Goal: Task Accomplishment & Management: Use online tool/utility

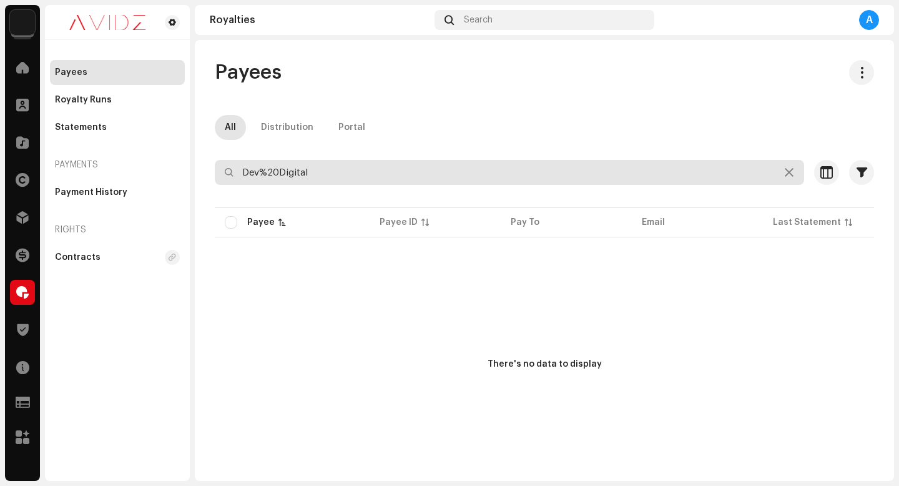
click at [790, 175] on input "Dev%20Digital" at bounding box center [509, 172] width 589 height 25
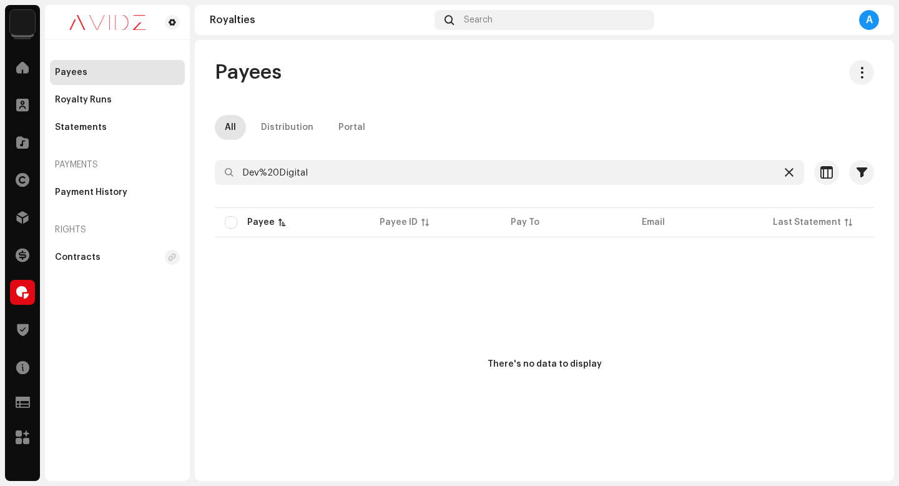
click at [785, 174] on icon at bounding box center [789, 172] width 9 height 10
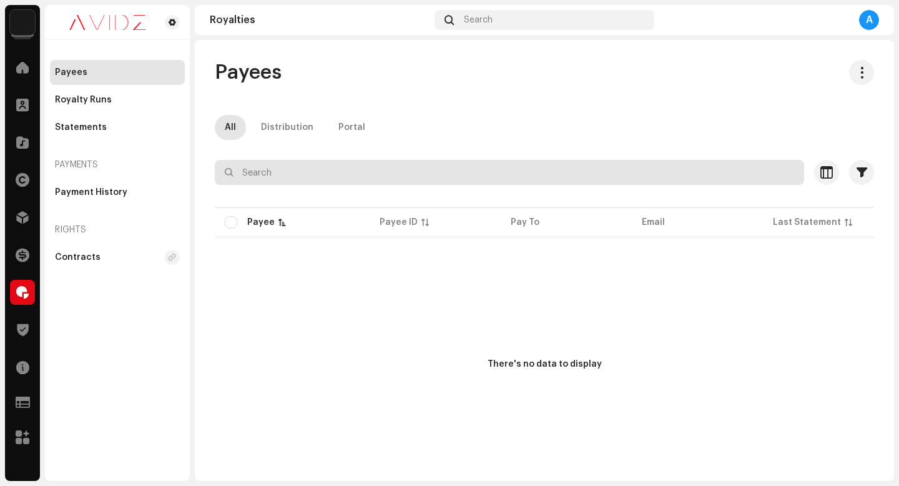
click at [687, 174] on input "text" at bounding box center [509, 172] width 589 height 25
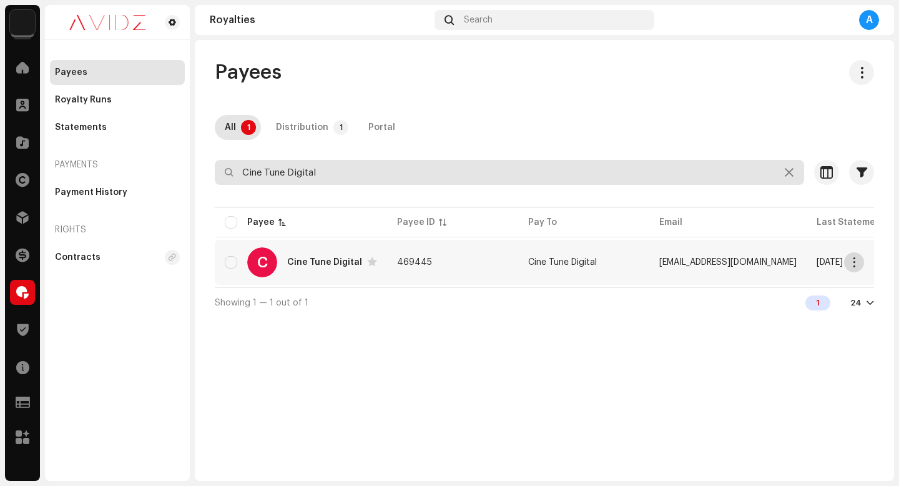
type input "Cine Tune Digital"
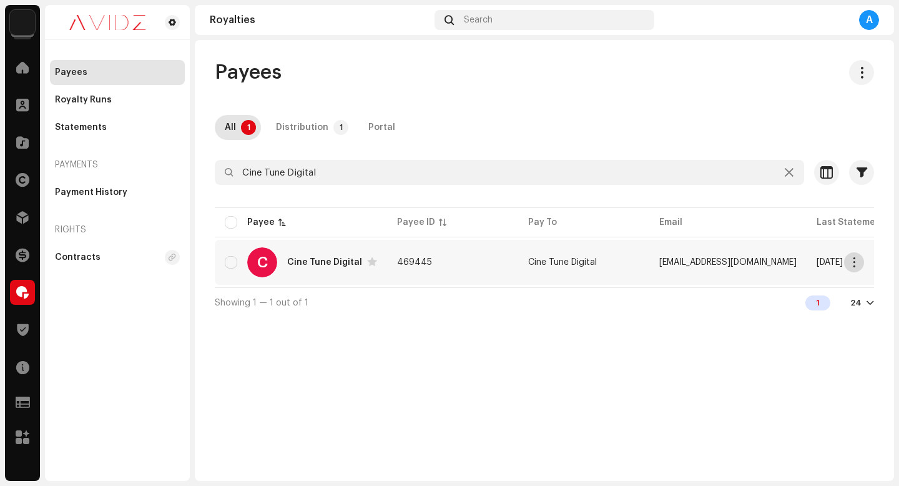
click at [858, 261] on span "button" at bounding box center [853, 262] width 9 height 10
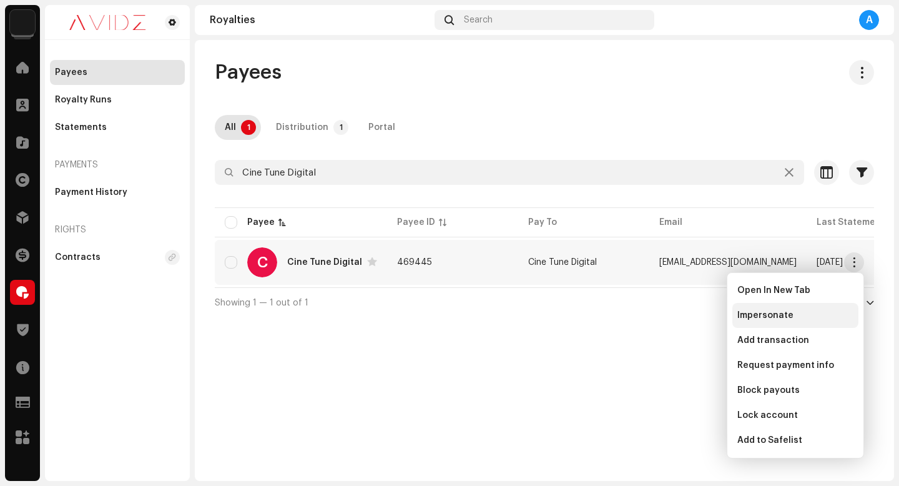
click at [815, 316] on div "Impersonate" at bounding box center [795, 315] width 116 height 10
